Goal: Information Seeking & Learning: Learn about a topic

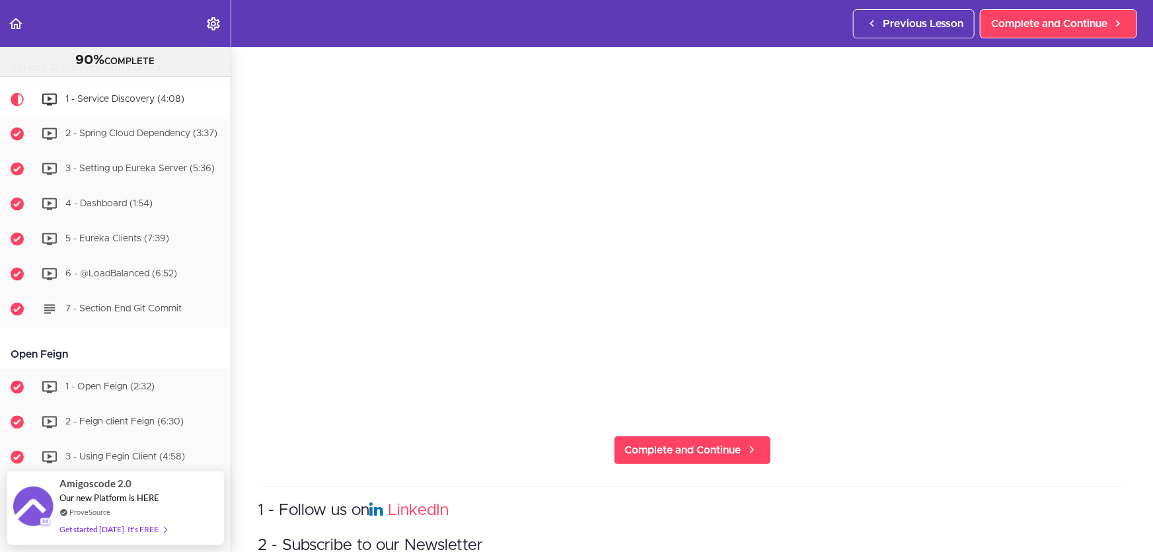
scroll to position [180, 0]
click at [495, 464] on section "Microservices and Distributed Systems 90% COMPLETE Getting Started 1 - Few Word…" at bounding box center [576, 299] width 1153 height 505
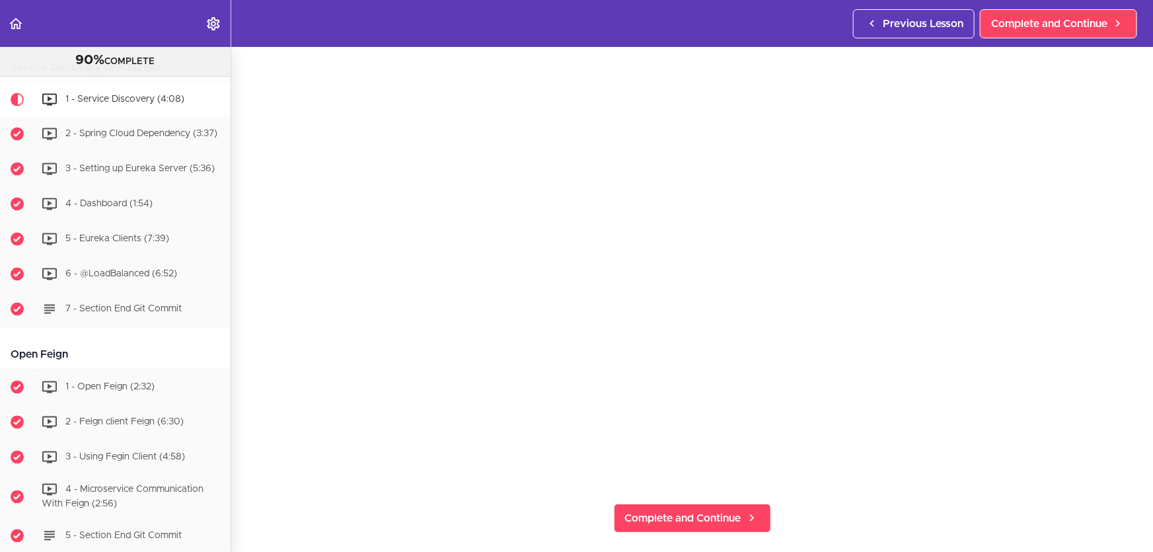
scroll to position [123, 0]
click at [671, 508] on span "Complete and Continue" at bounding box center [683, 508] width 116 height 16
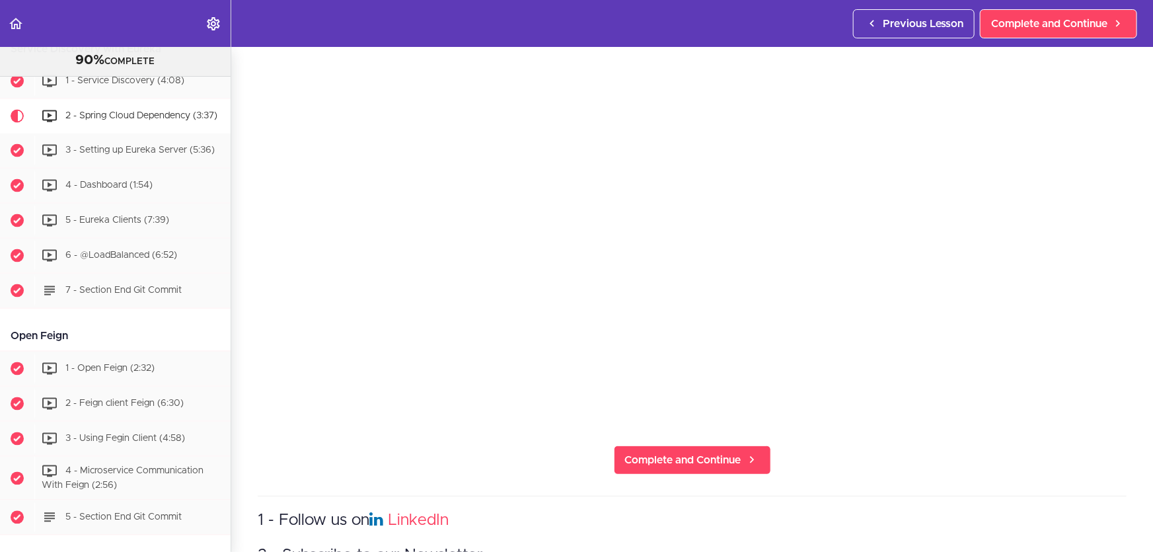
scroll to position [172, 0]
click at [670, 451] on span "Complete and Continue" at bounding box center [683, 459] width 116 height 16
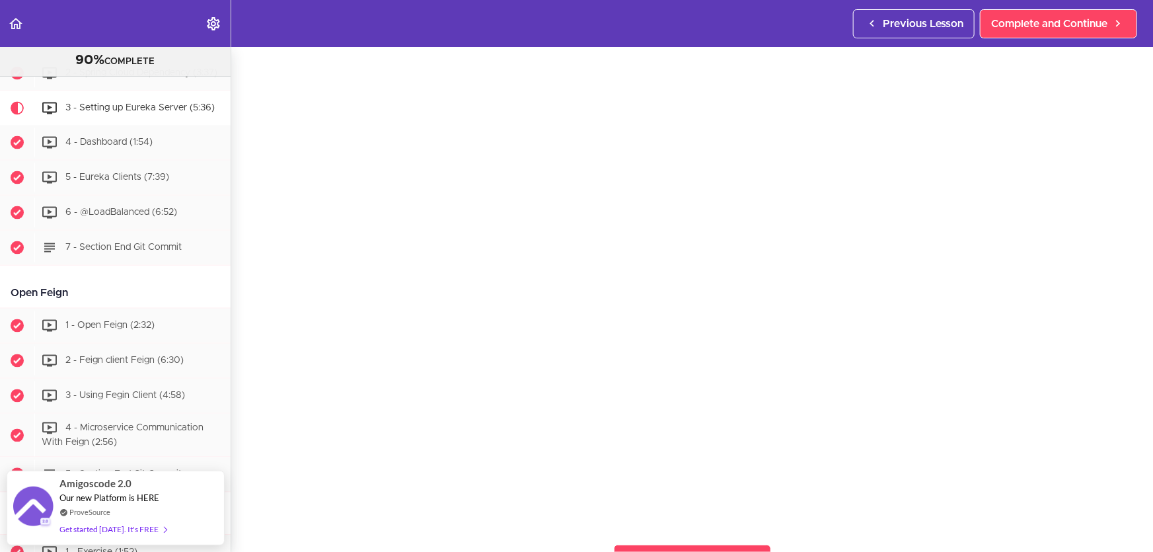
scroll to position [71, 0]
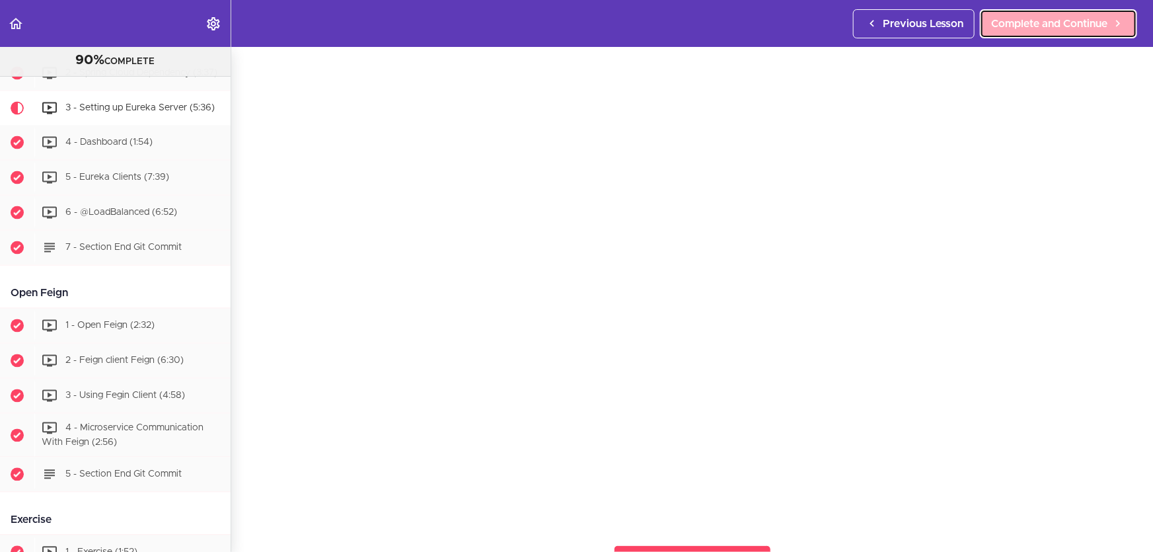
click at [1018, 24] on span "Complete and Continue" at bounding box center [1049, 24] width 116 height 16
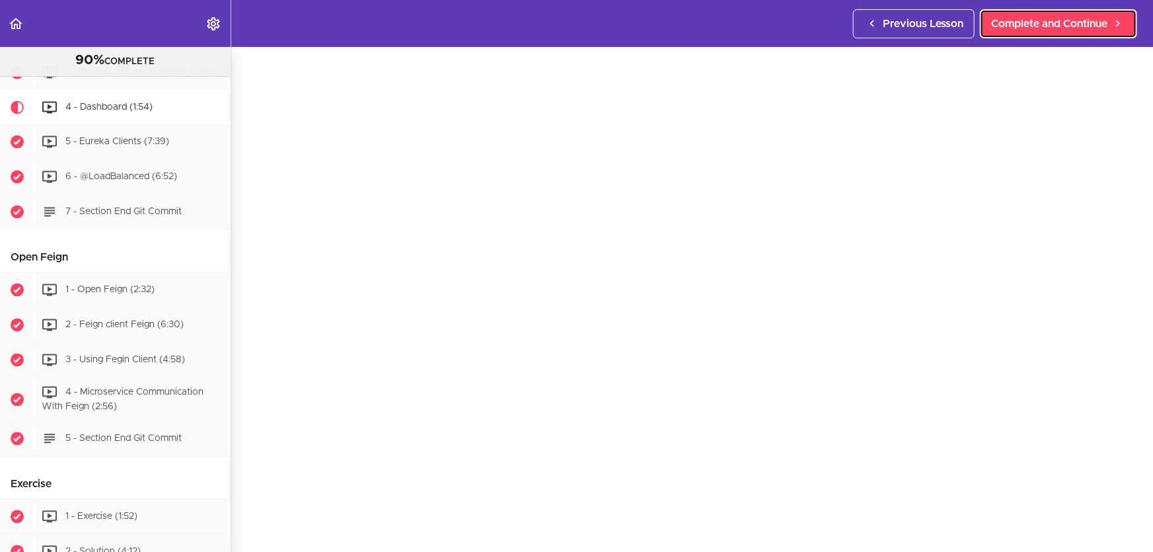
scroll to position [59, 0]
click at [1061, 19] on span "Complete and Continue" at bounding box center [1049, 24] width 116 height 16
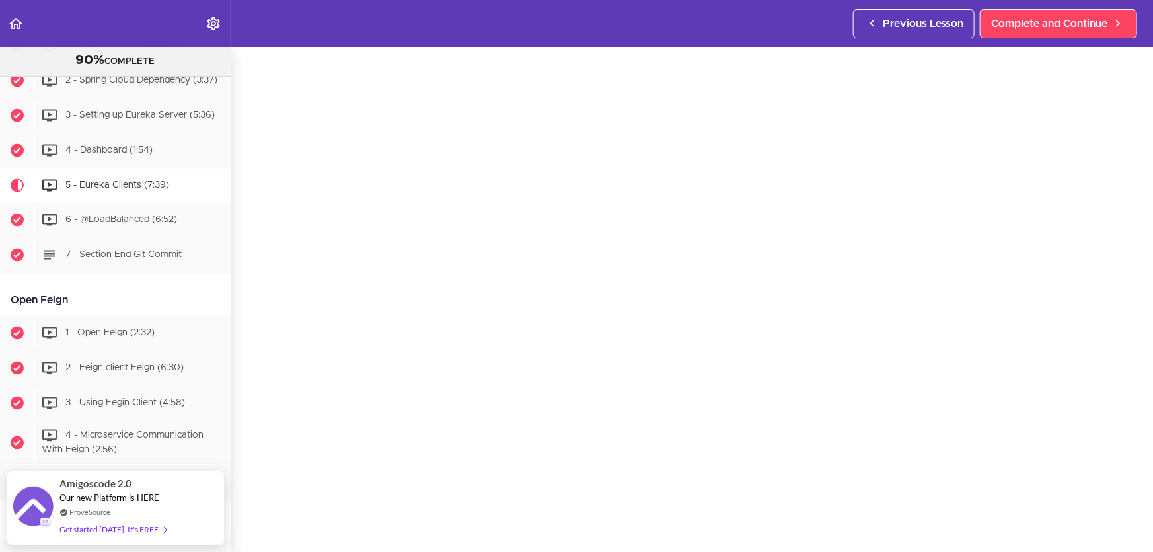
scroll to position [42, 0]
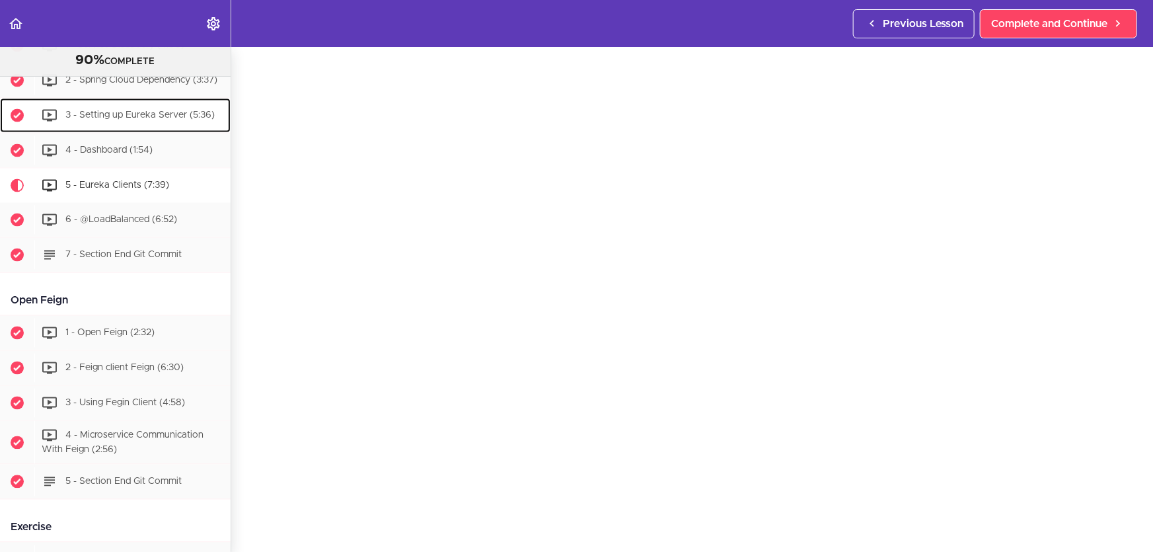
click at [165, 116] on span "3 - Setting up Eureka Server (5:36)" at bounding box center [139, 114] width 149 height 9
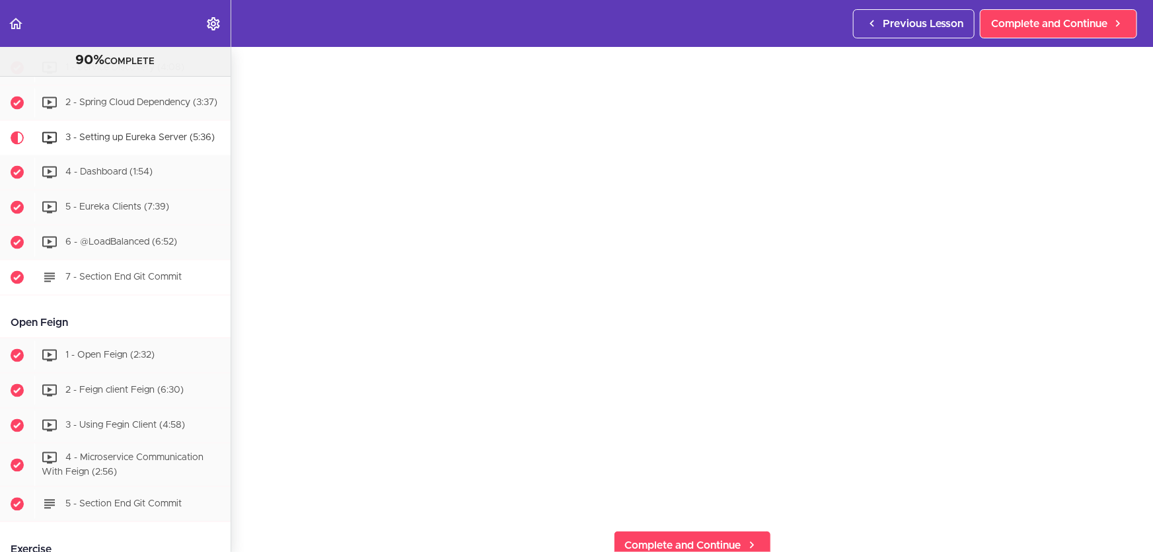
scroll to position [1173, 0]
click at [166, 99] on span "2 - Spring Cloud Dependency (3:37)" at bounding box center [141, 103] width 152 height 9
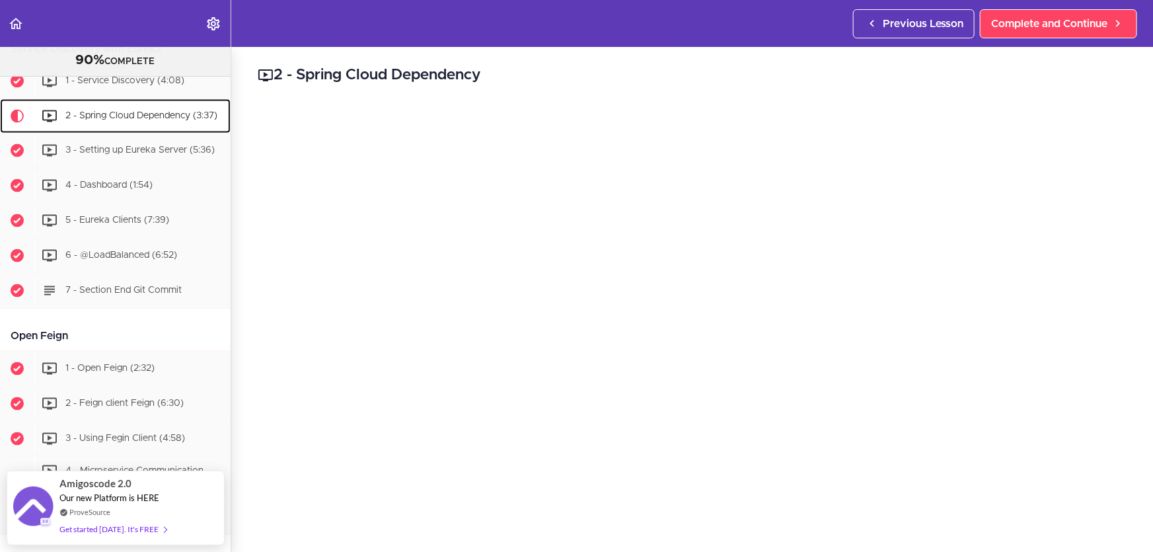
scroll to position [140, 0]
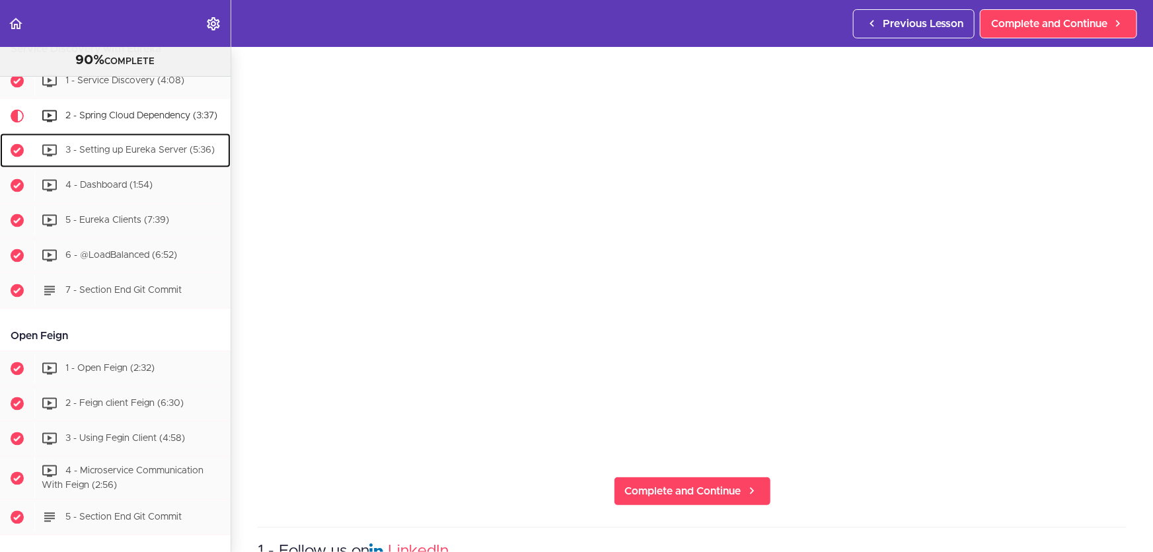
click at [146, 151] on div "3 - Setting up Eureka Server (5:36)" at bounding box center [132, 150] width 196 height 29
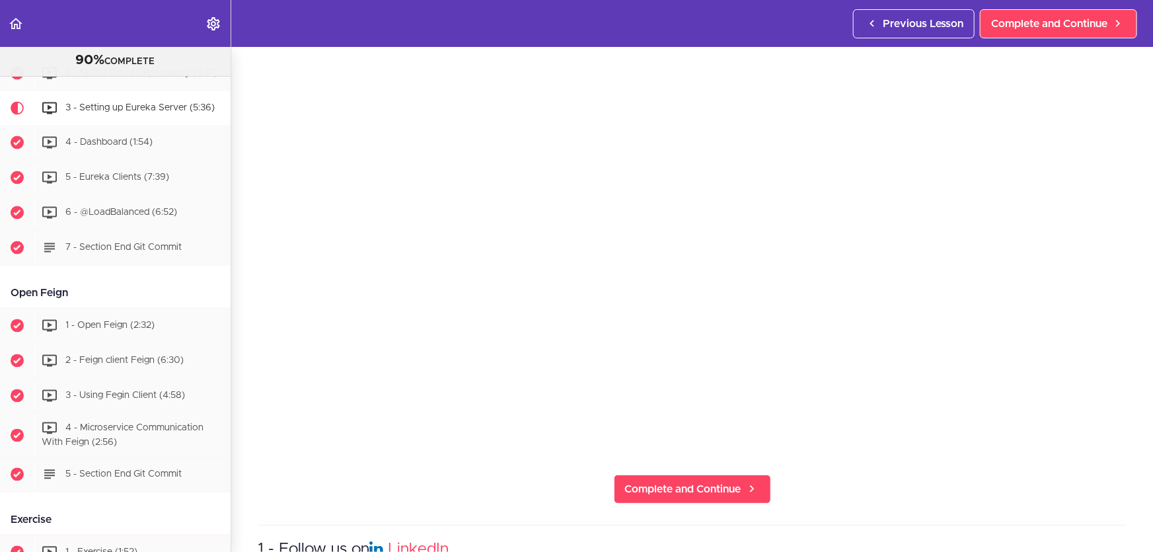
scroll to position [124, 0]
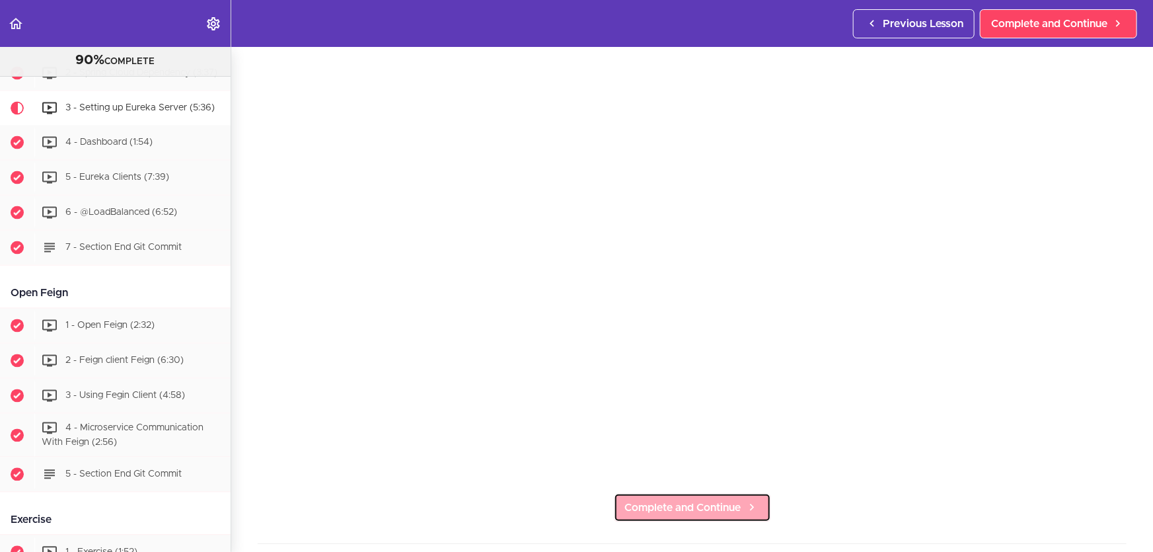
click at [729, 502] on span "Complete and Continue" at bounding box center [683, 507] width 116 height 16
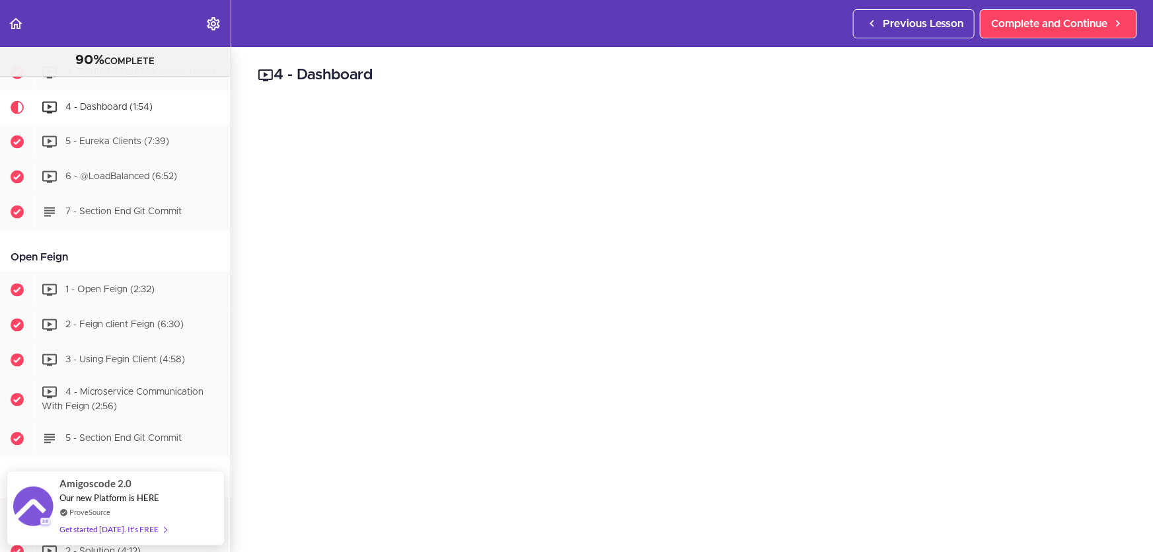
scroll to position [102, 0]
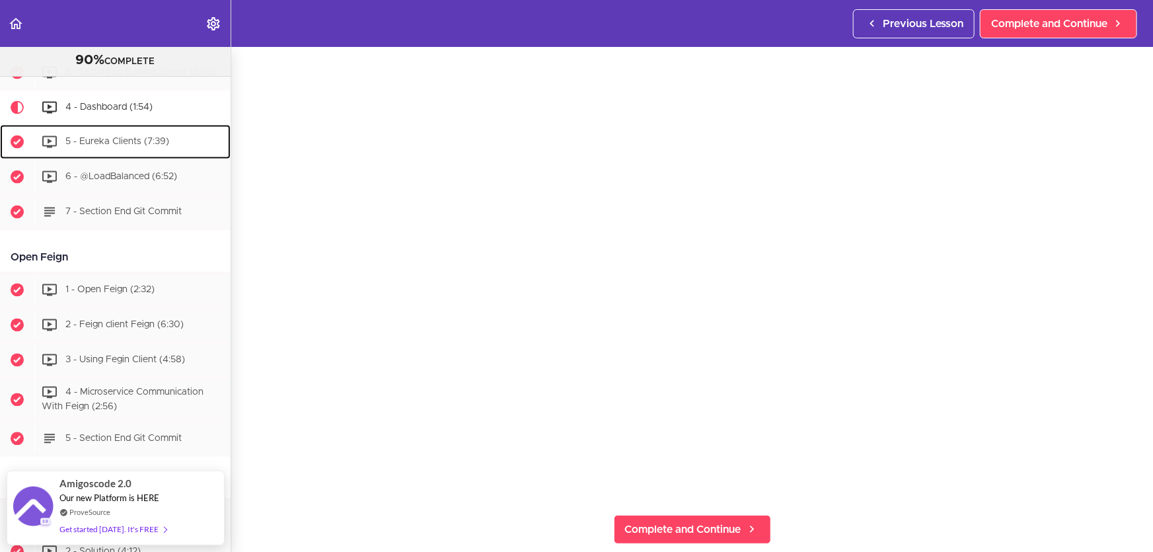
click at [139, 154] on div "5 - Eureka Clients (7:39)" at bounding box center [132, 141] width 196 height 29
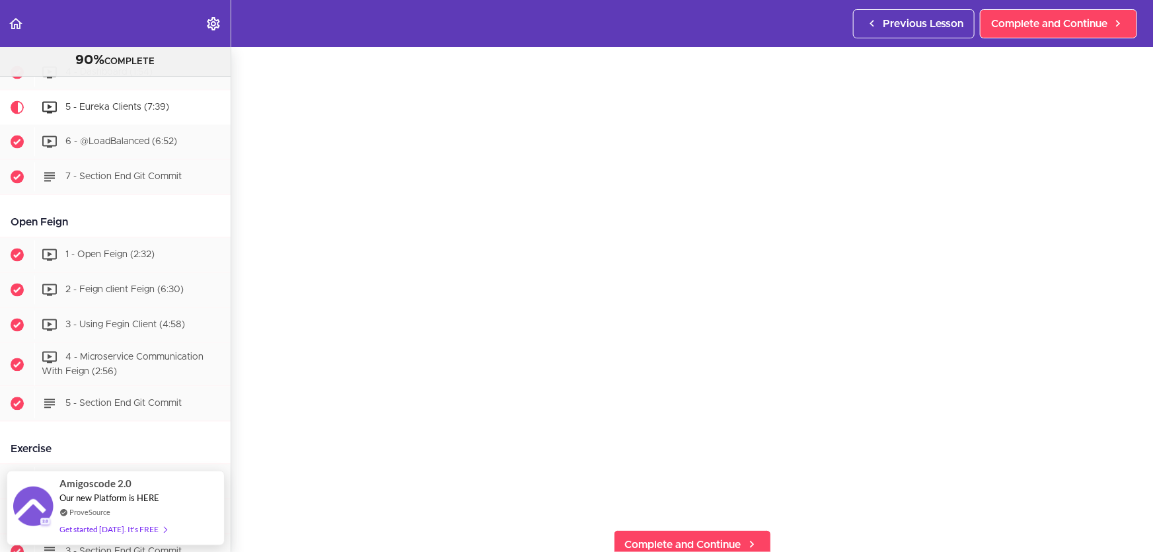
scroll to position [87, 0]
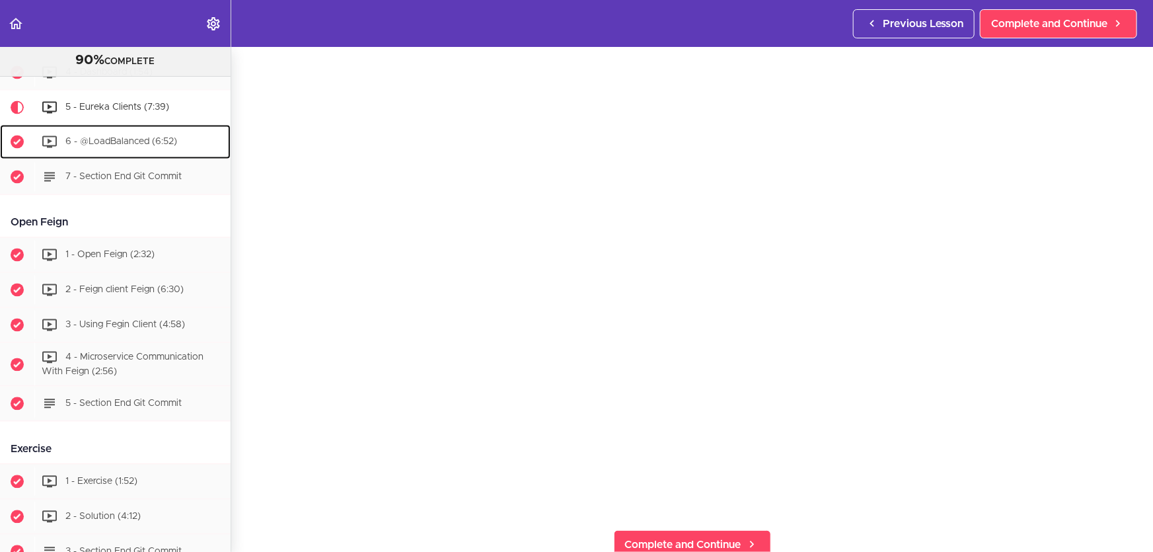
click at [172, 146] on span "6 - @LoadBalanced (6:52)" at bounding box center [121, 141] width 112 height 9
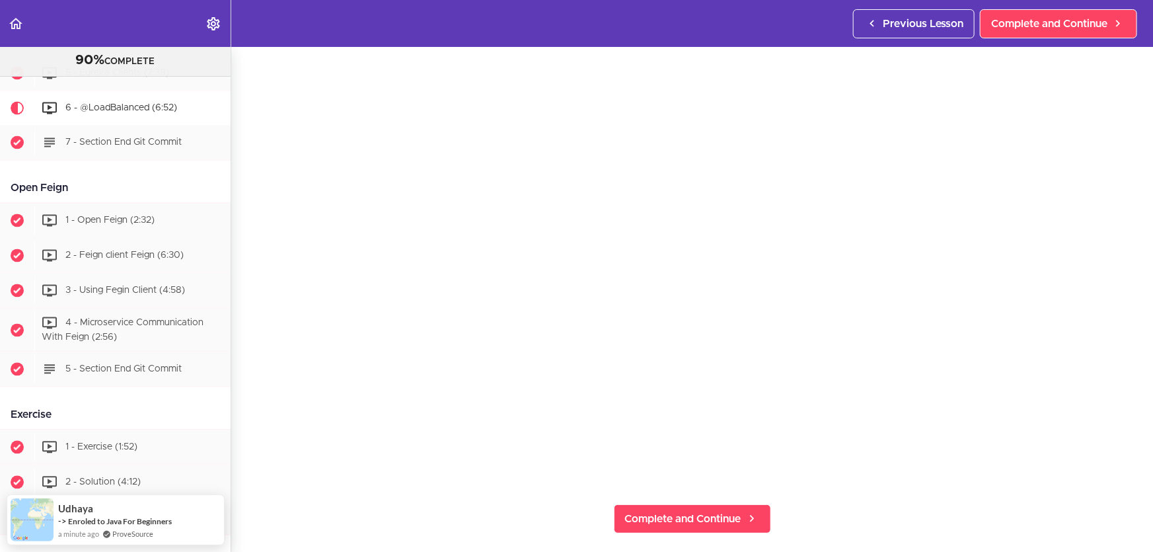
scroll to position [121, 0]
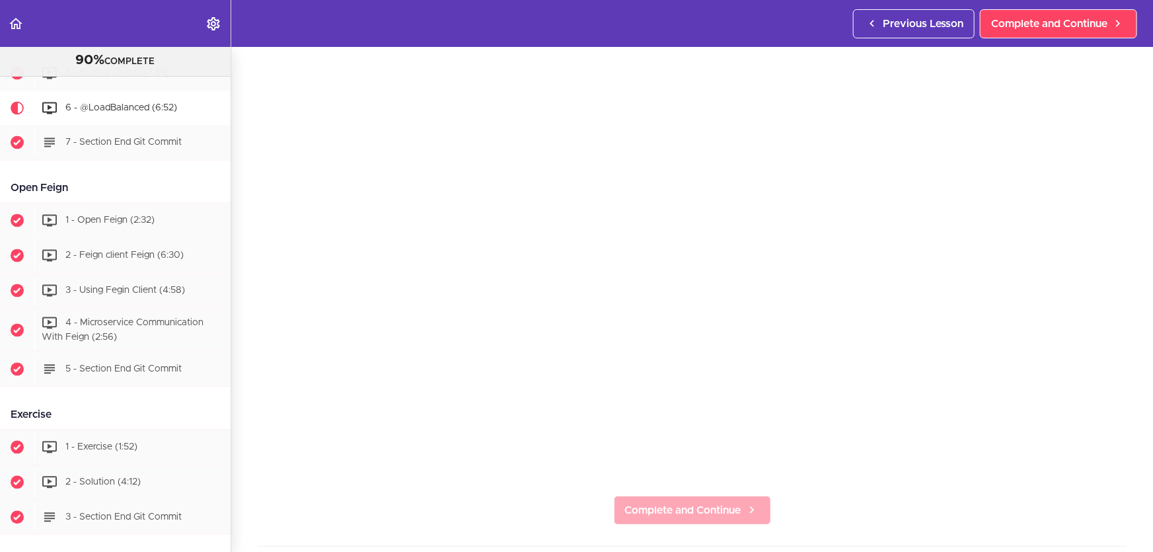
drag, startPoint x: 696, startPoint y: 488, endPoint x: 706, endPoint y: 511, distance: 24.8
click at [706, 511] on section "Microservices and Distributed Systems 90% COMPLETE Getting Started 1 - Few Word…" at bounding box center [576, 299] width 1153 height 505
click at [706, 511] on span "Complete and Continue" at bounding box center [683, 510] width 116 height 16
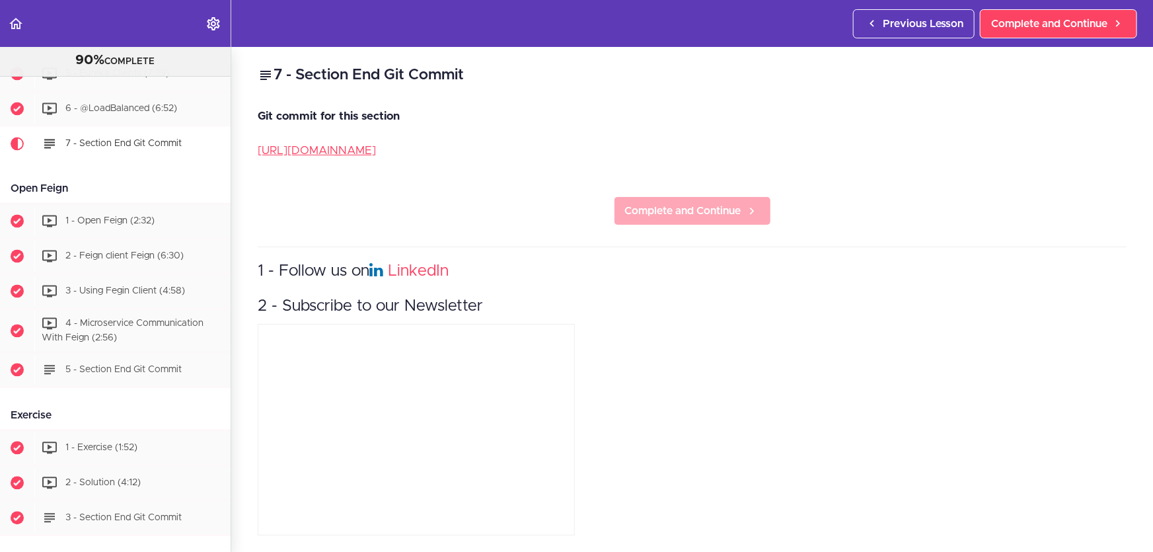
scroll to position [1345, 0]
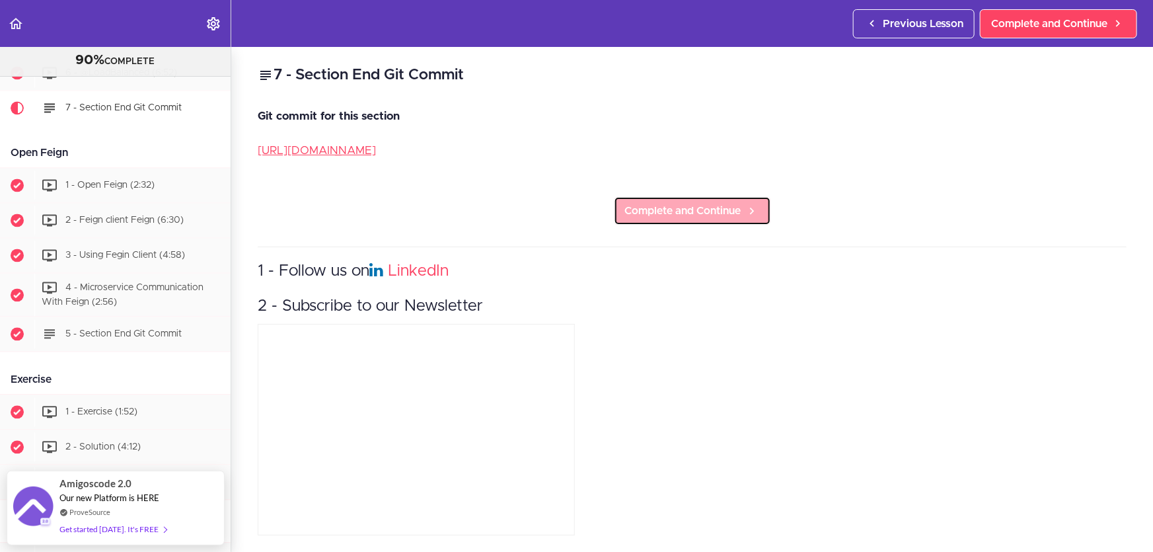
click at [708, 201] on link "Complete and Continue" at bounding box center [692, 210] width 157 height 29
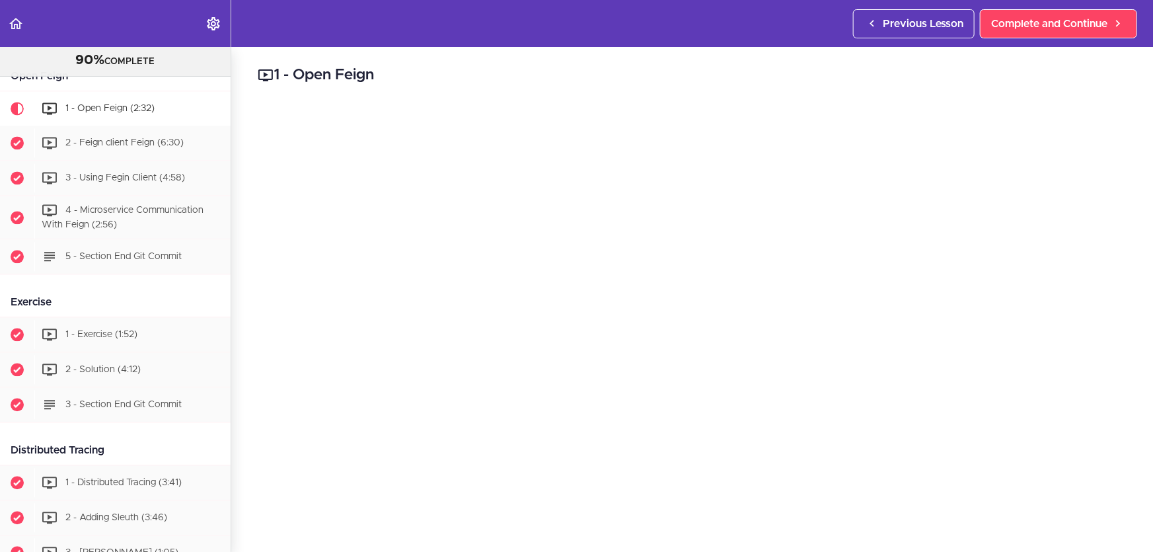
scroll to position [1422, 0]
